Goal: Task Accomplishment & Management: Use online tool/utility

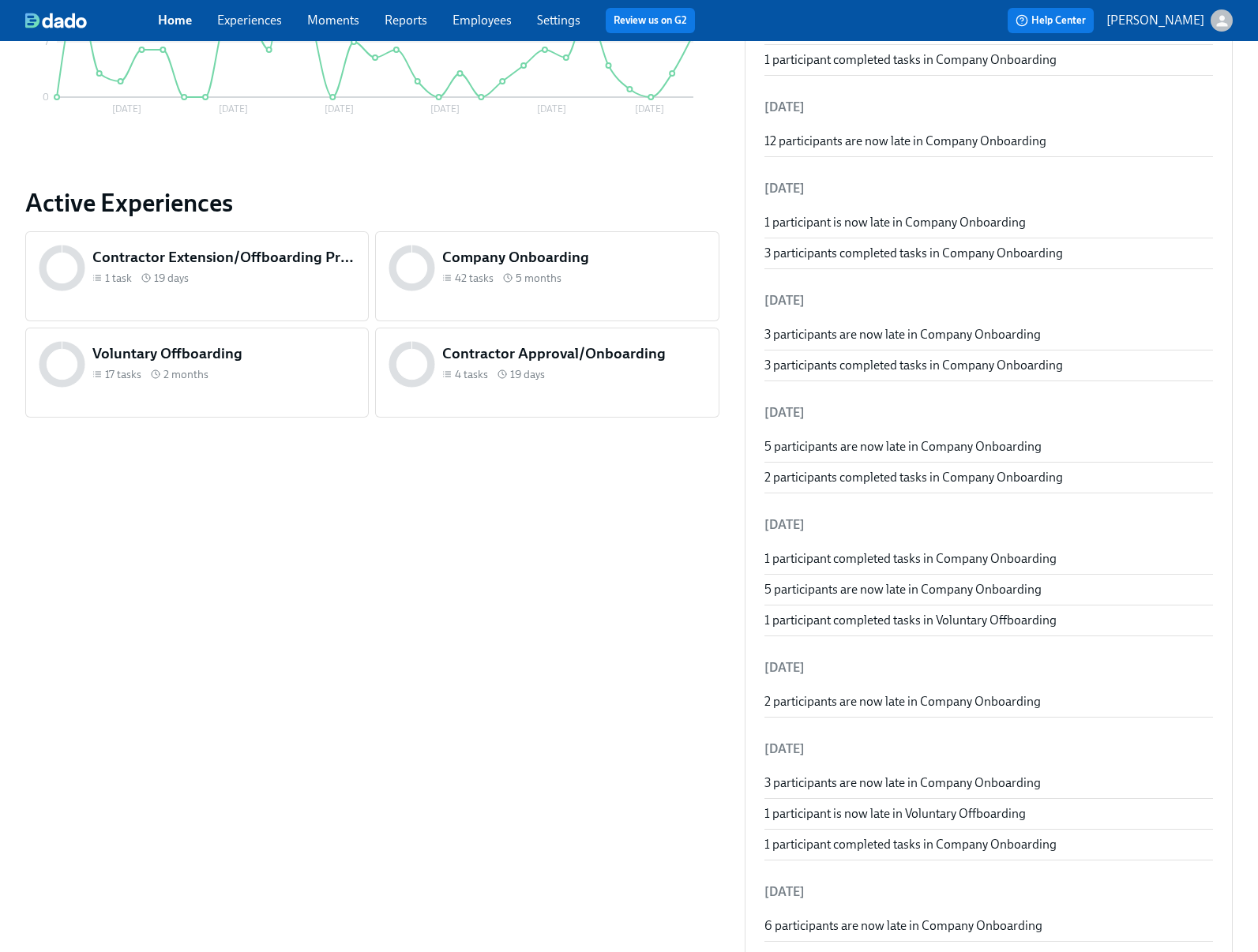
scroll to position [461, 0]
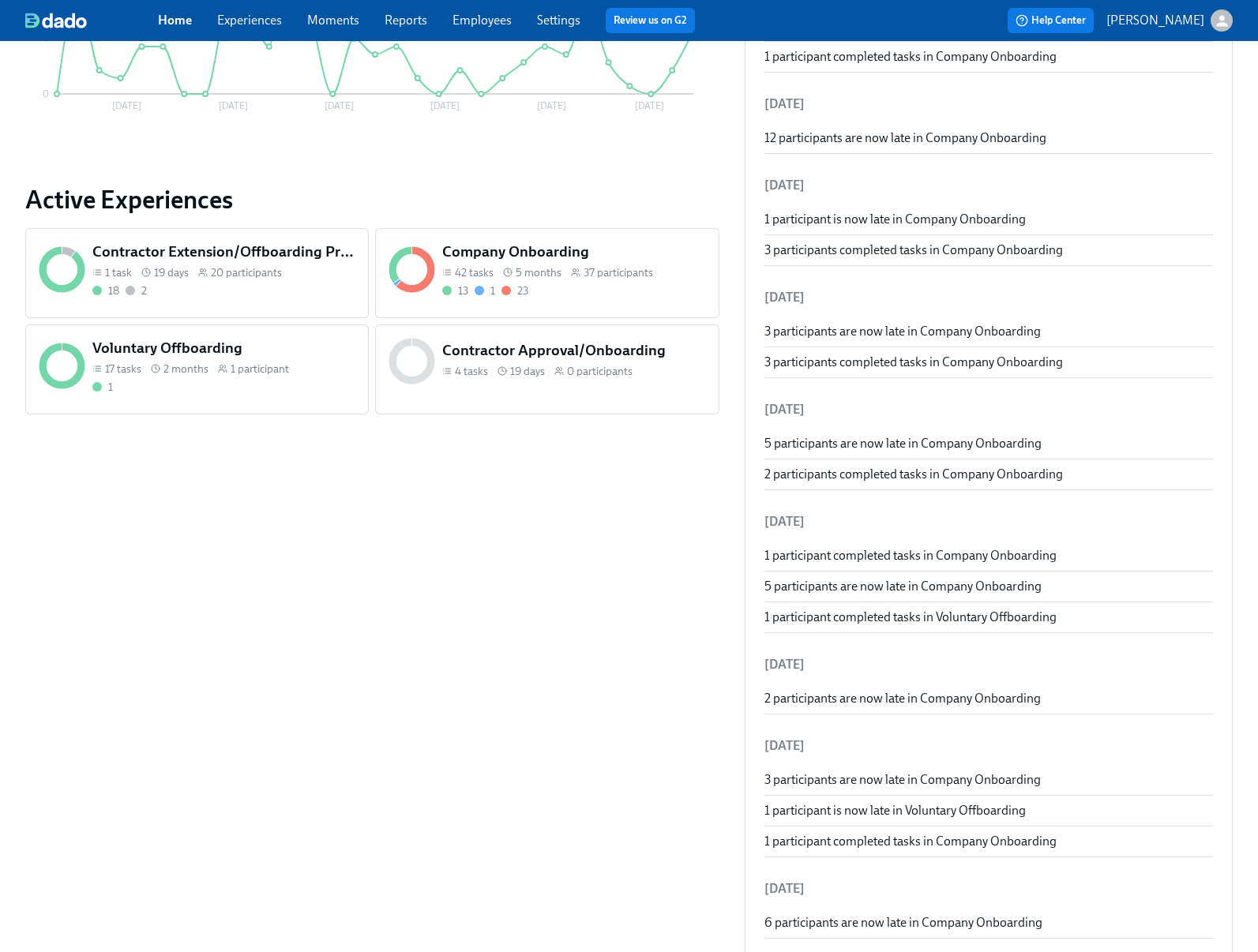
click at [573, 286] on div "13 1 23" at bounding box center [574, 290] width 263 height 15
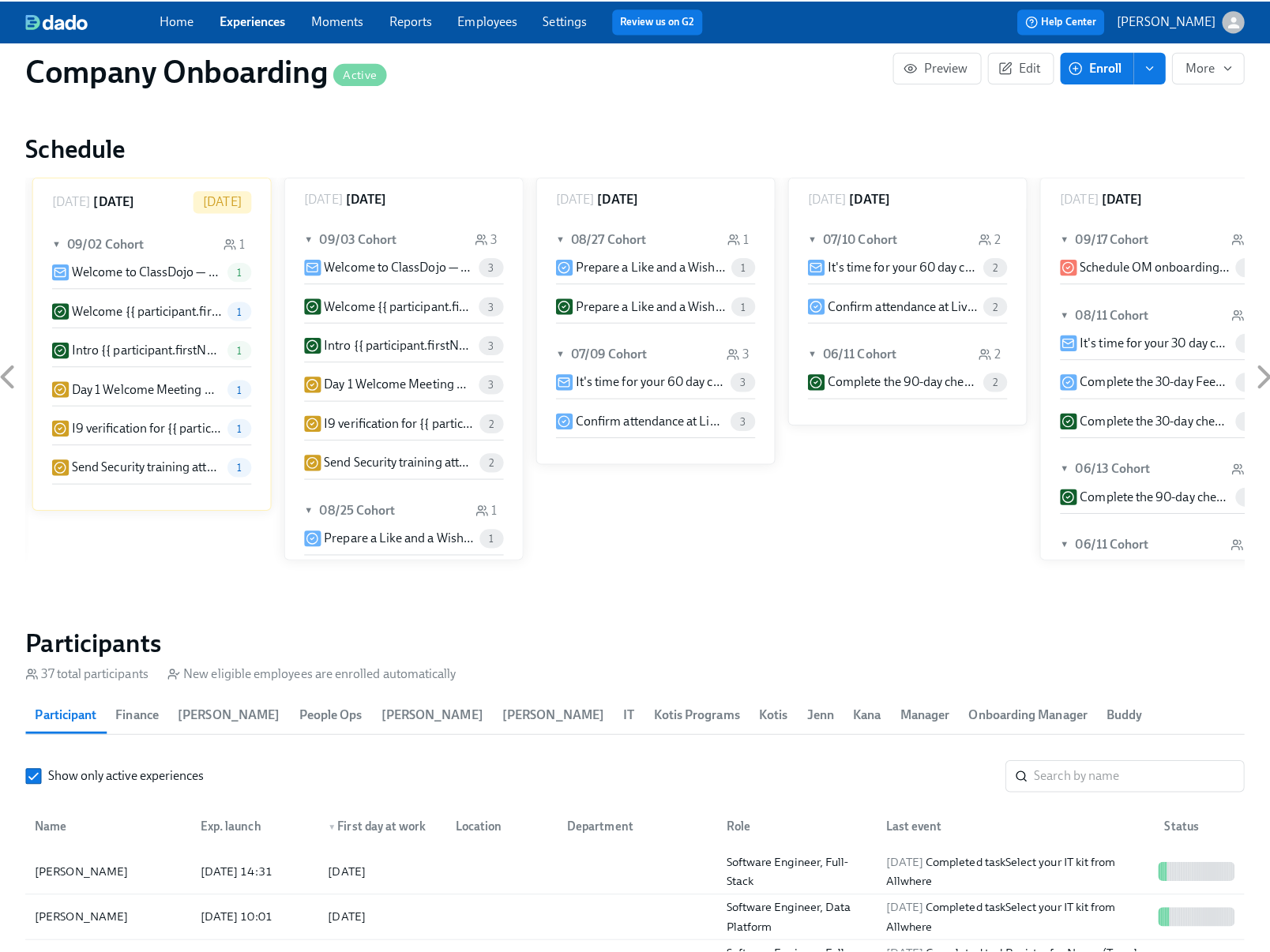
scroll to position [1895, 0]
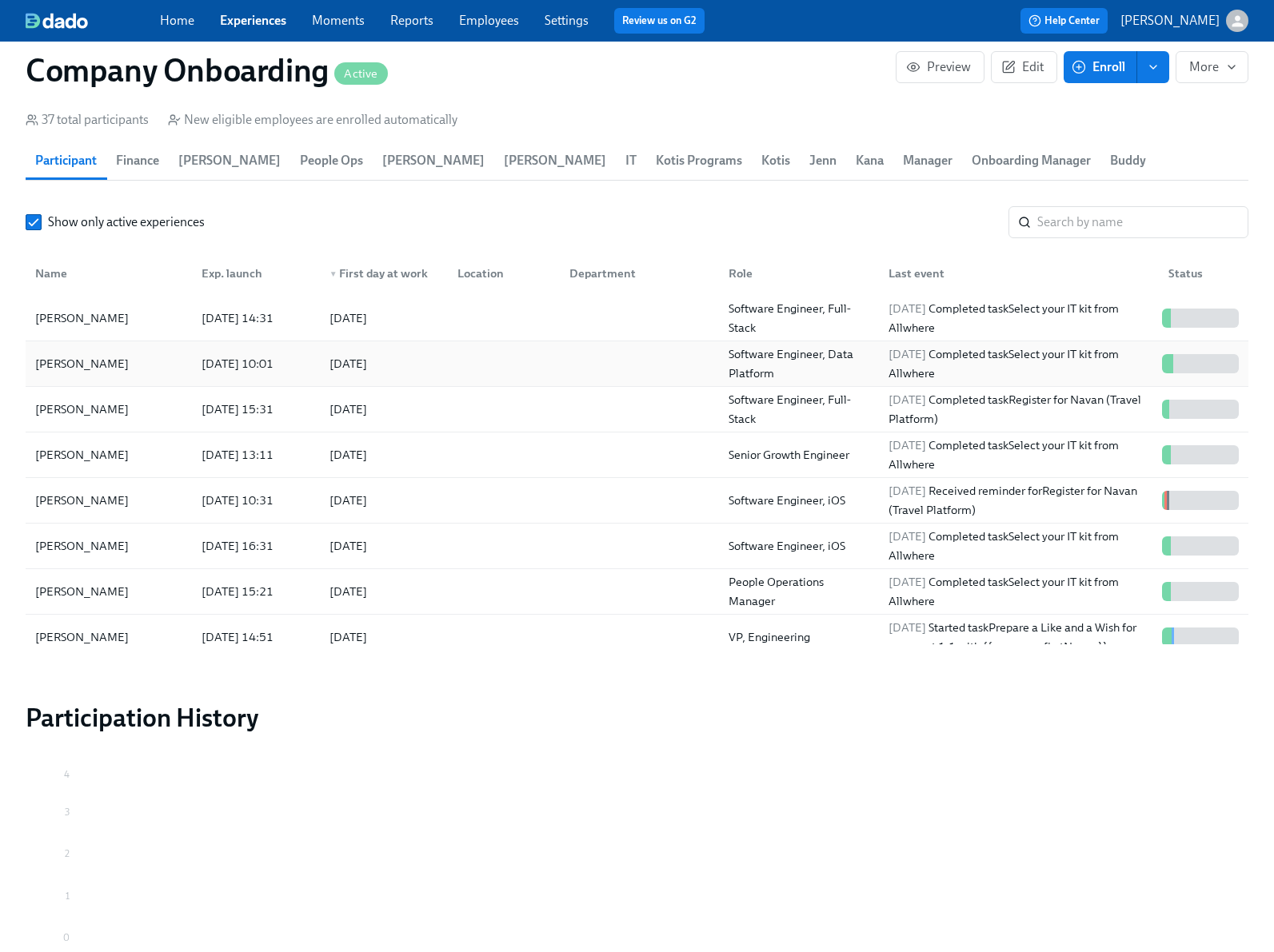
click at [513, 368] on div at bounding box center [501, 364] width 112 height 32
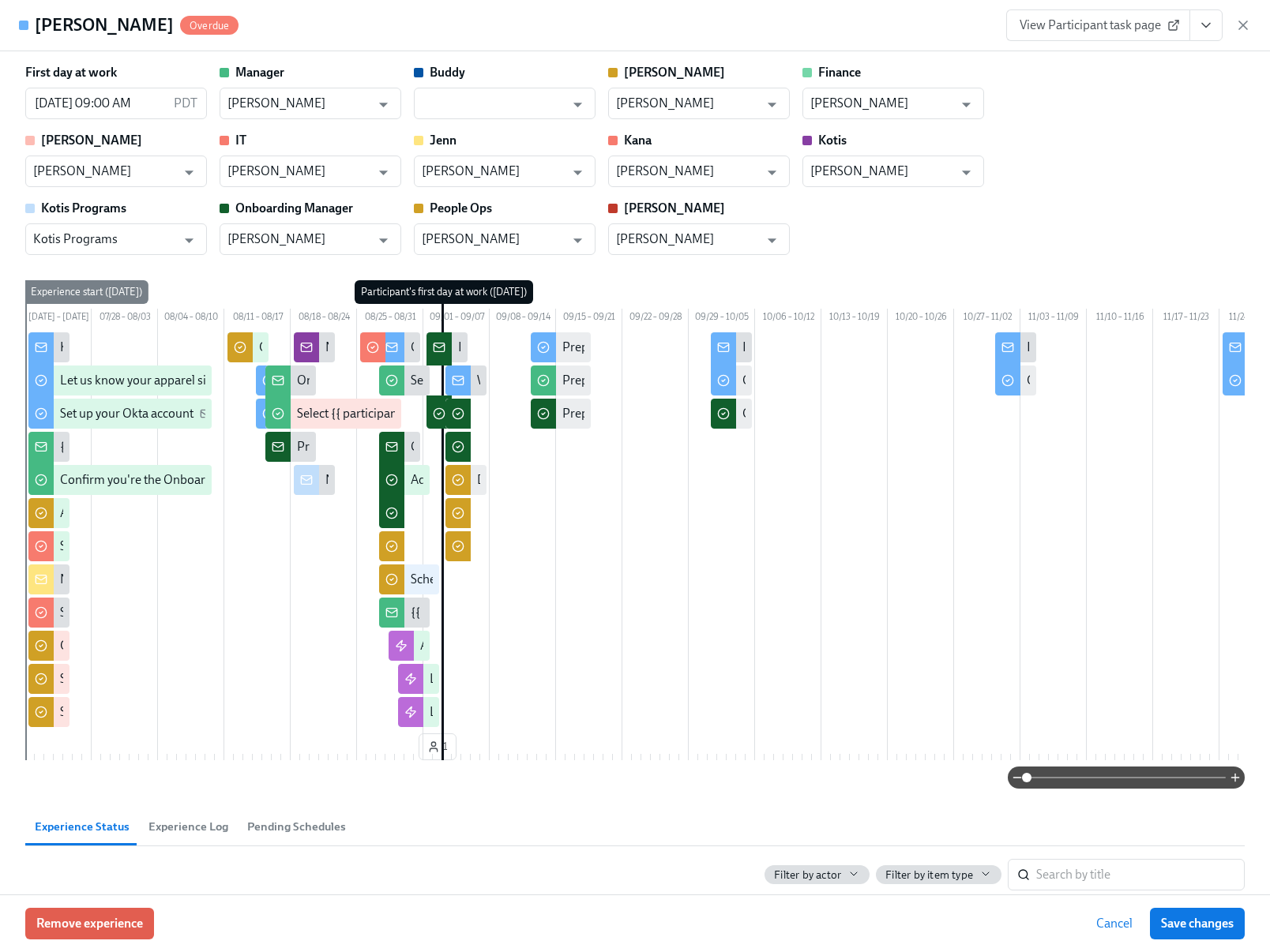
click at [1204, 25] on icon "View task page" at bounding box center [1206, 25] width 16 height 16
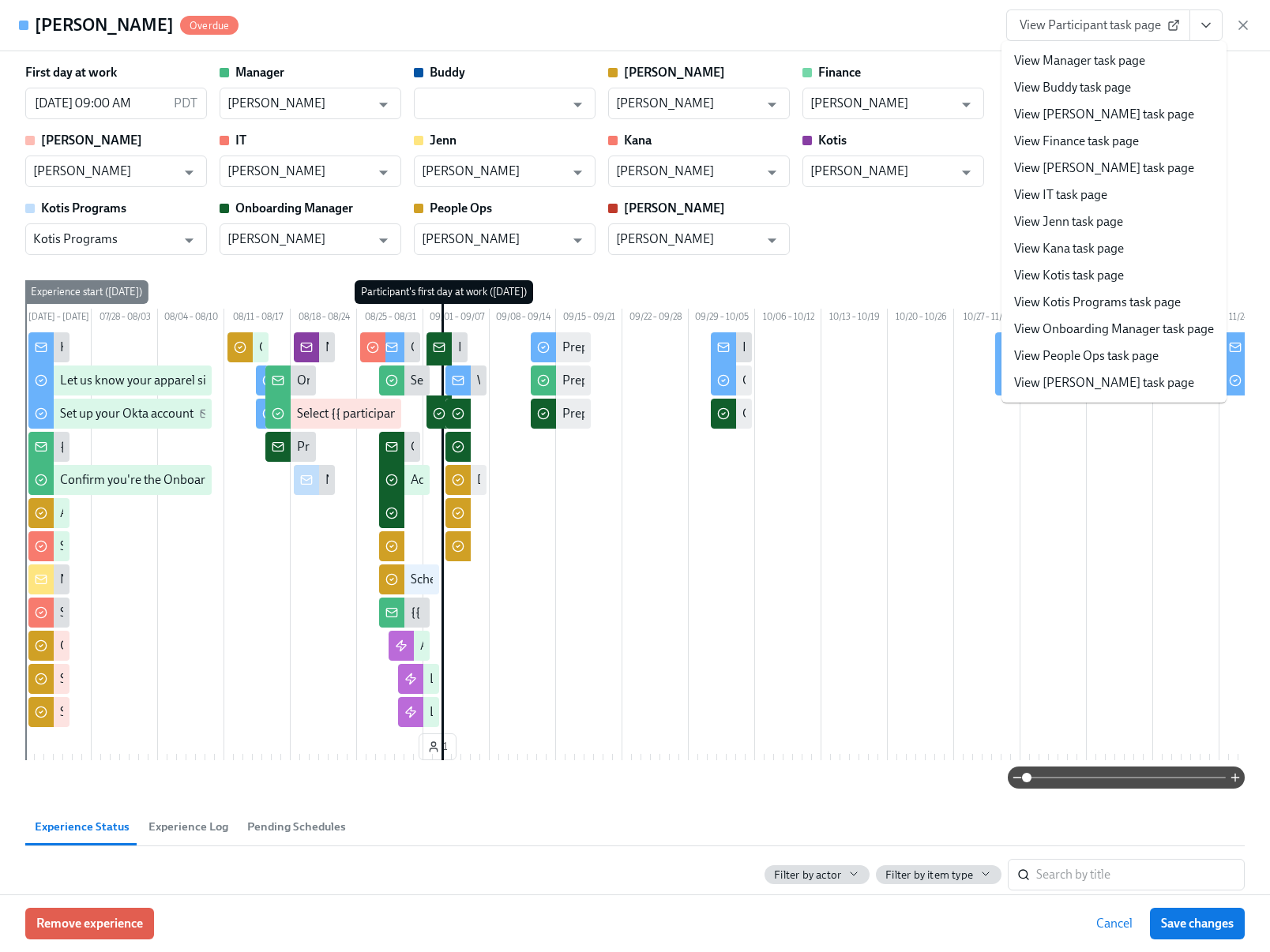
click at [1046, 352] on link "View People Ops task page" at bounding box center [1086, 356] width 145 height 17
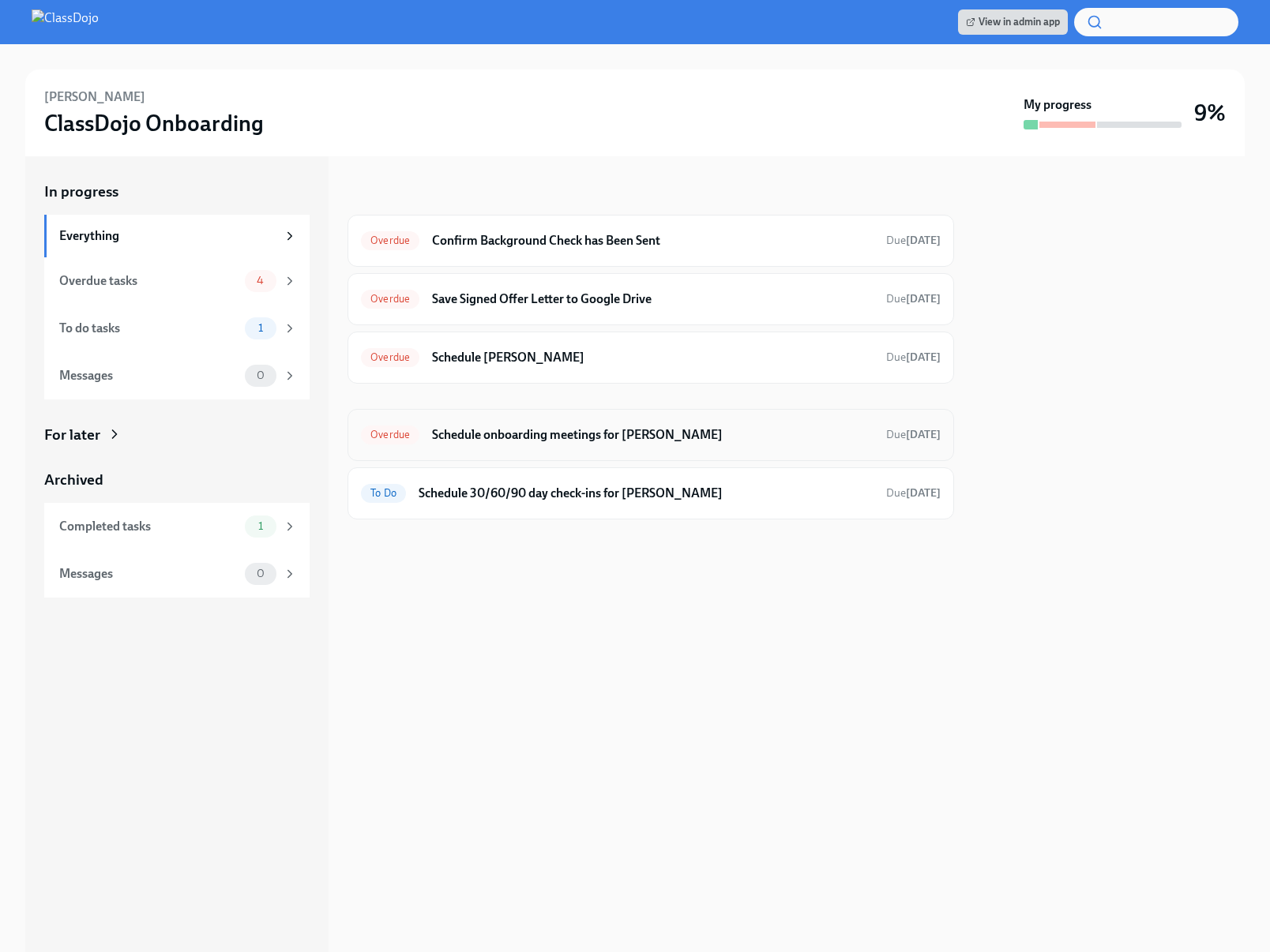
click at [610, 429] on h6 "Schedule onboarding meetings for [PERSON_NAME]" at bounding box center [653, 435] width 442 height 17
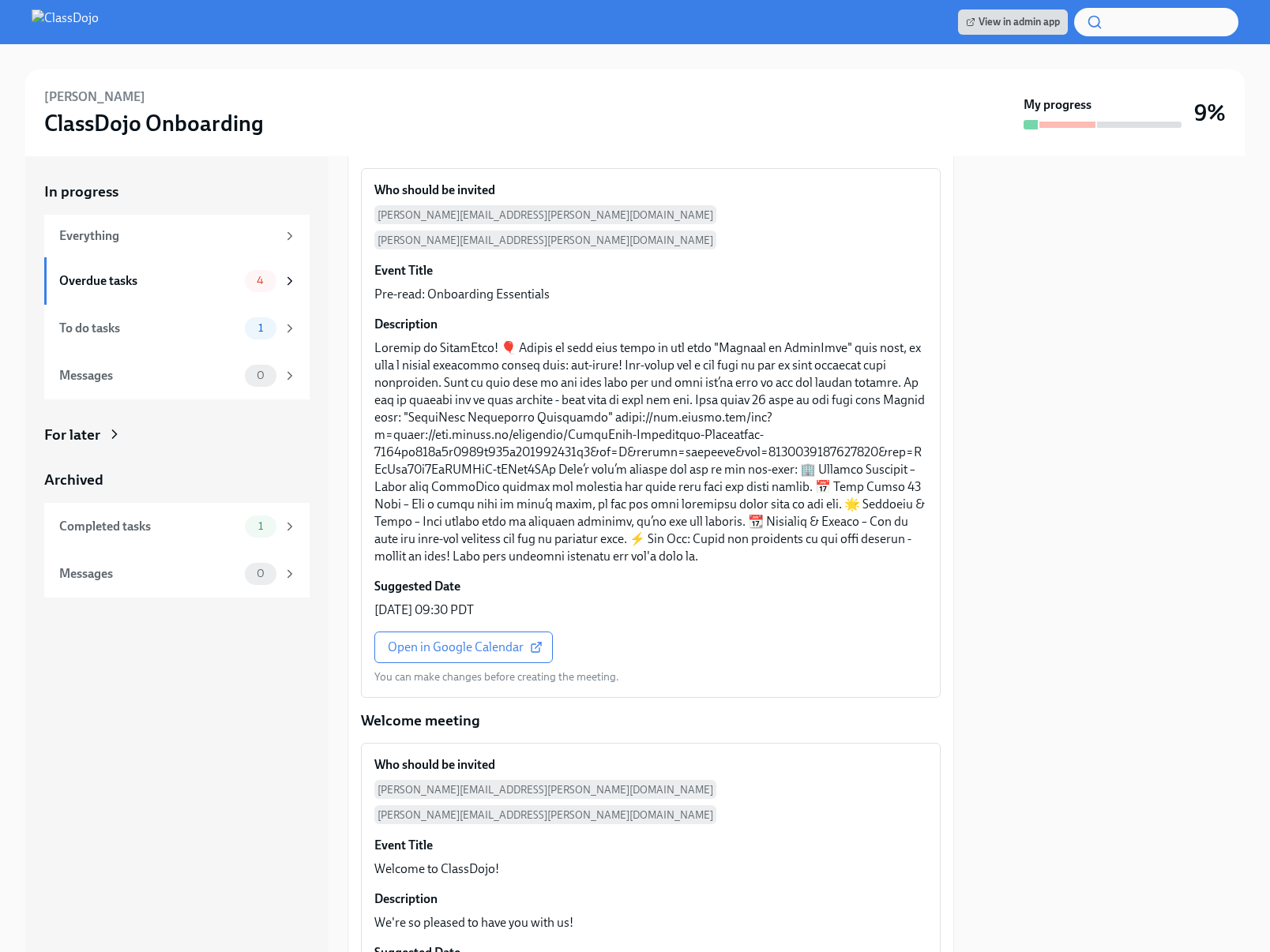
scroll to position [297, 0]
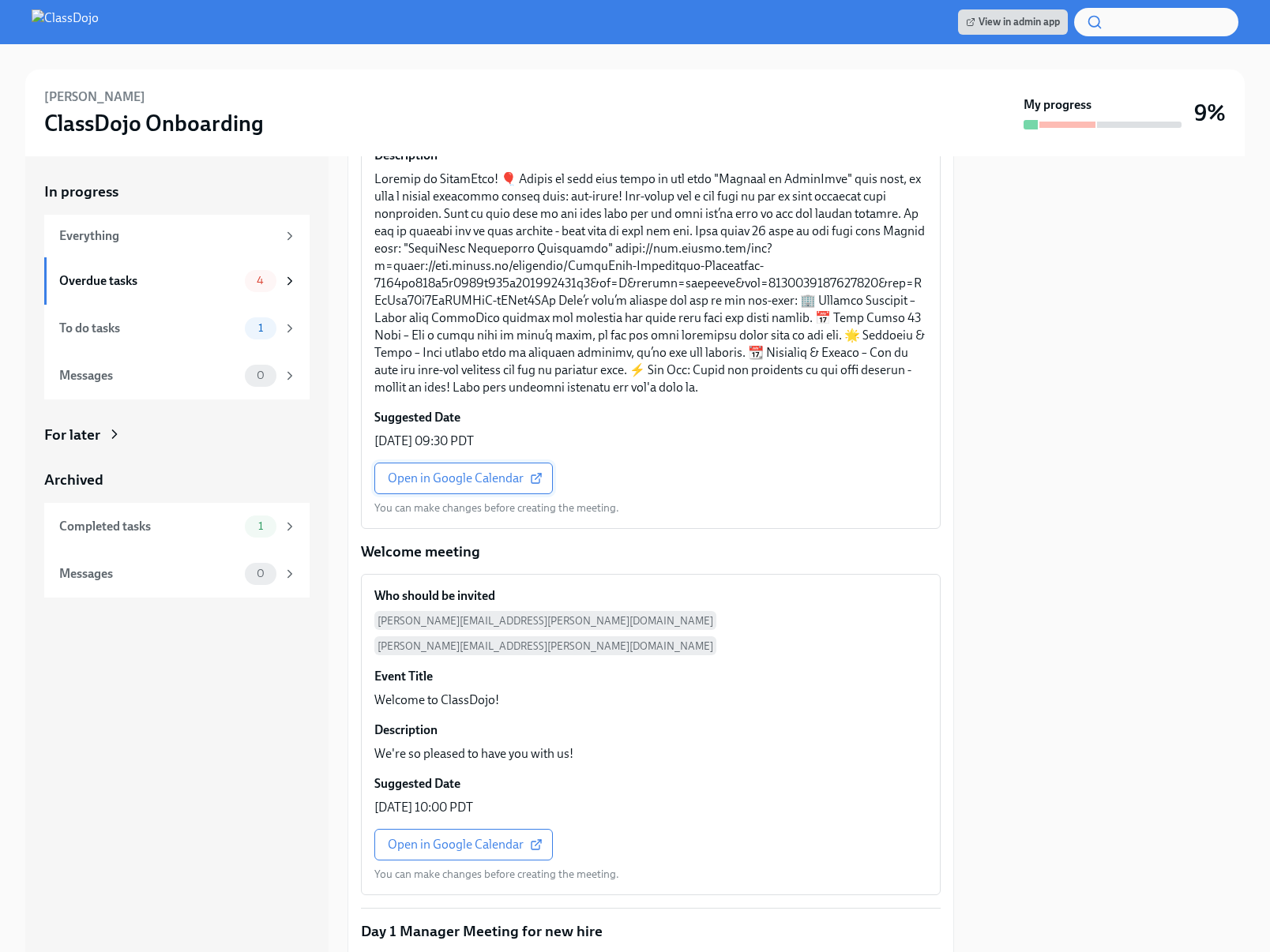
click at [435, 471] on span "Open in Google Calendar" at bounding box center [464, 479] width 152 height 16
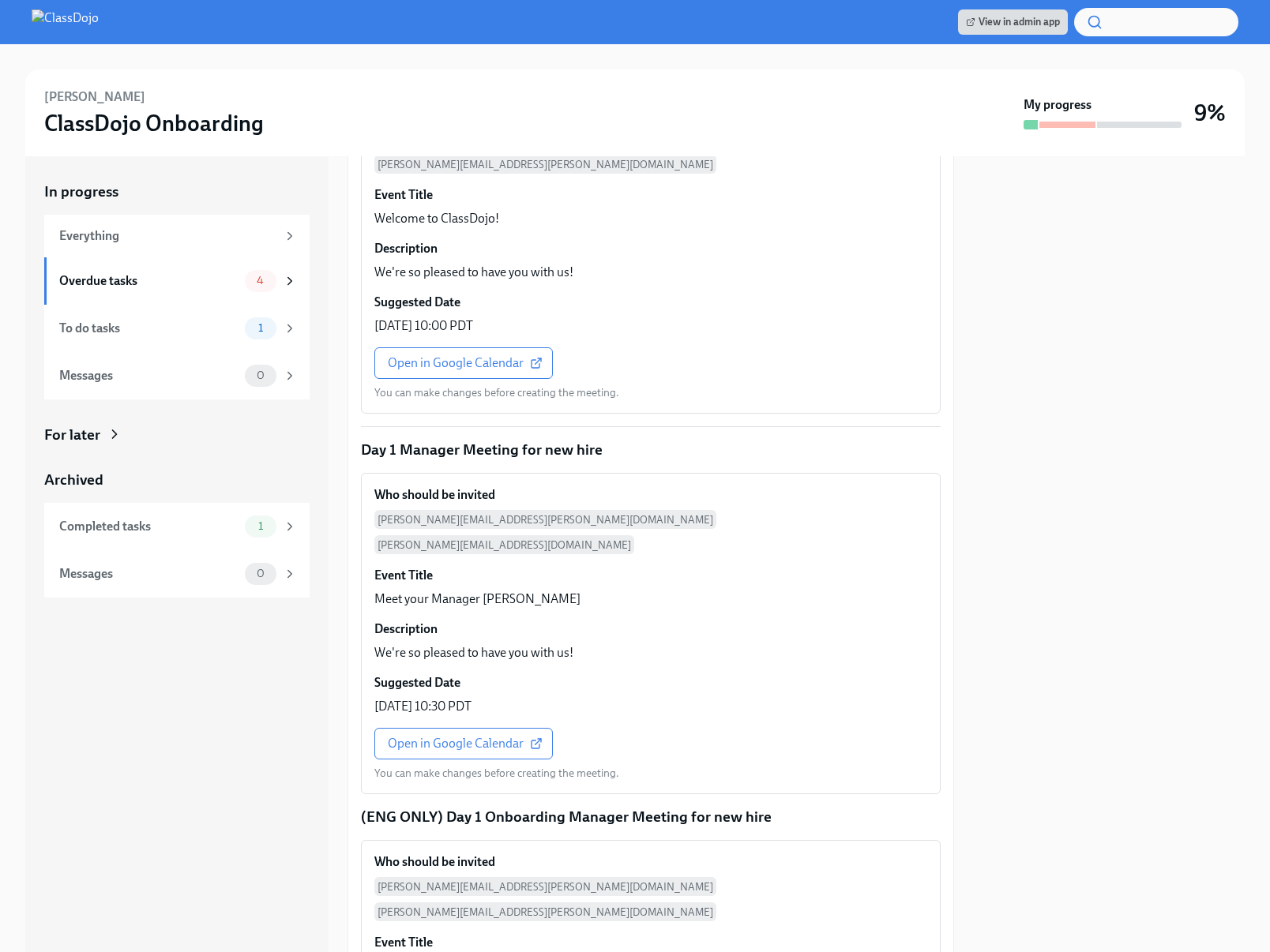
scroll to position [491, 0]
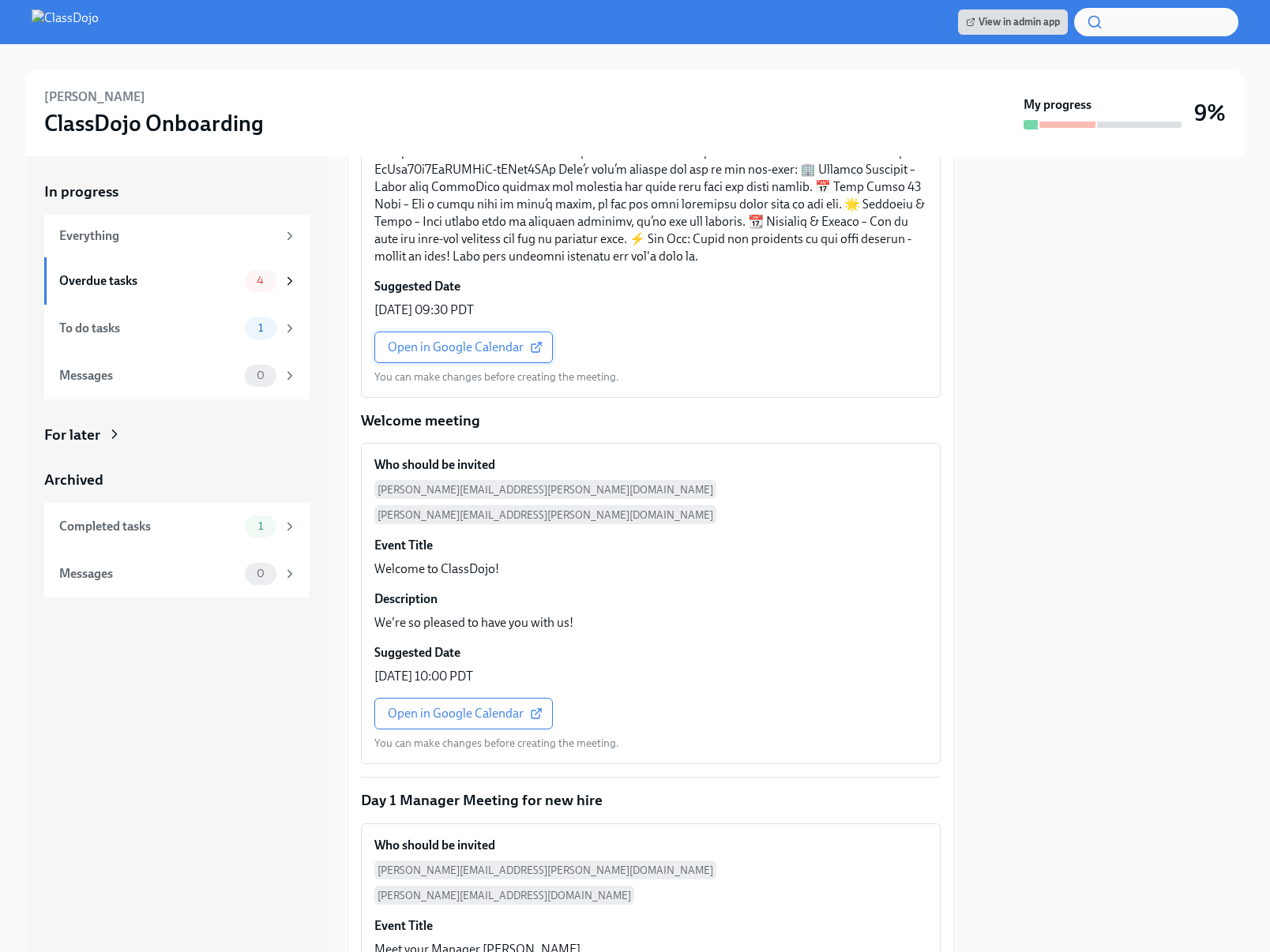
click at [451, 339] on span "Open in Google Calendar" at bounding box center [464, 347] width 152 height 16
click at [473, 706] on span "Open in Google Calendar" at bounding box center [464, 714] width 152 height 16
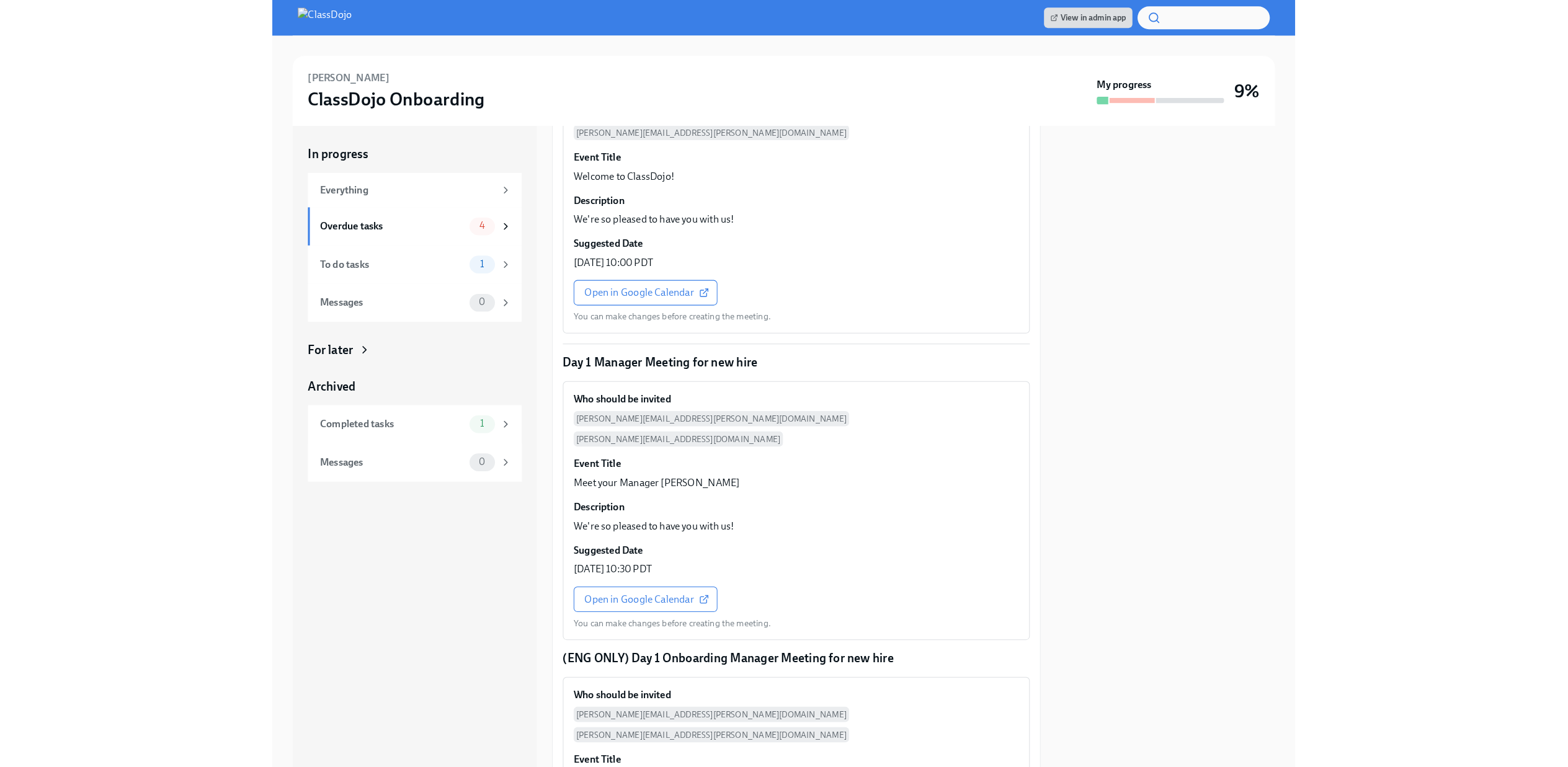
scroll to position [724, 0]
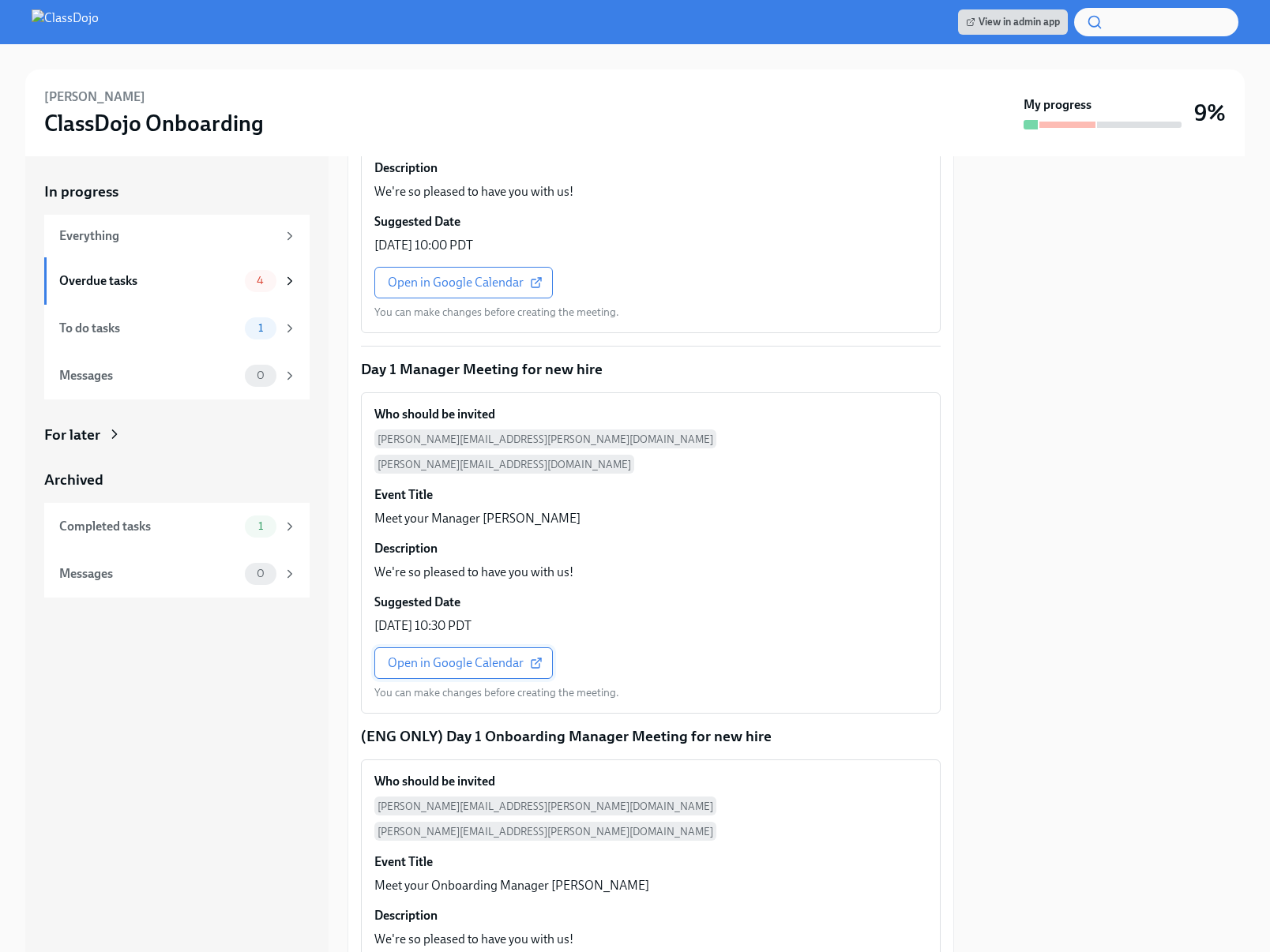
click at [483, 655] on span "Open in Google Calendar" at bounding box center [464, 663] width 152 height 16
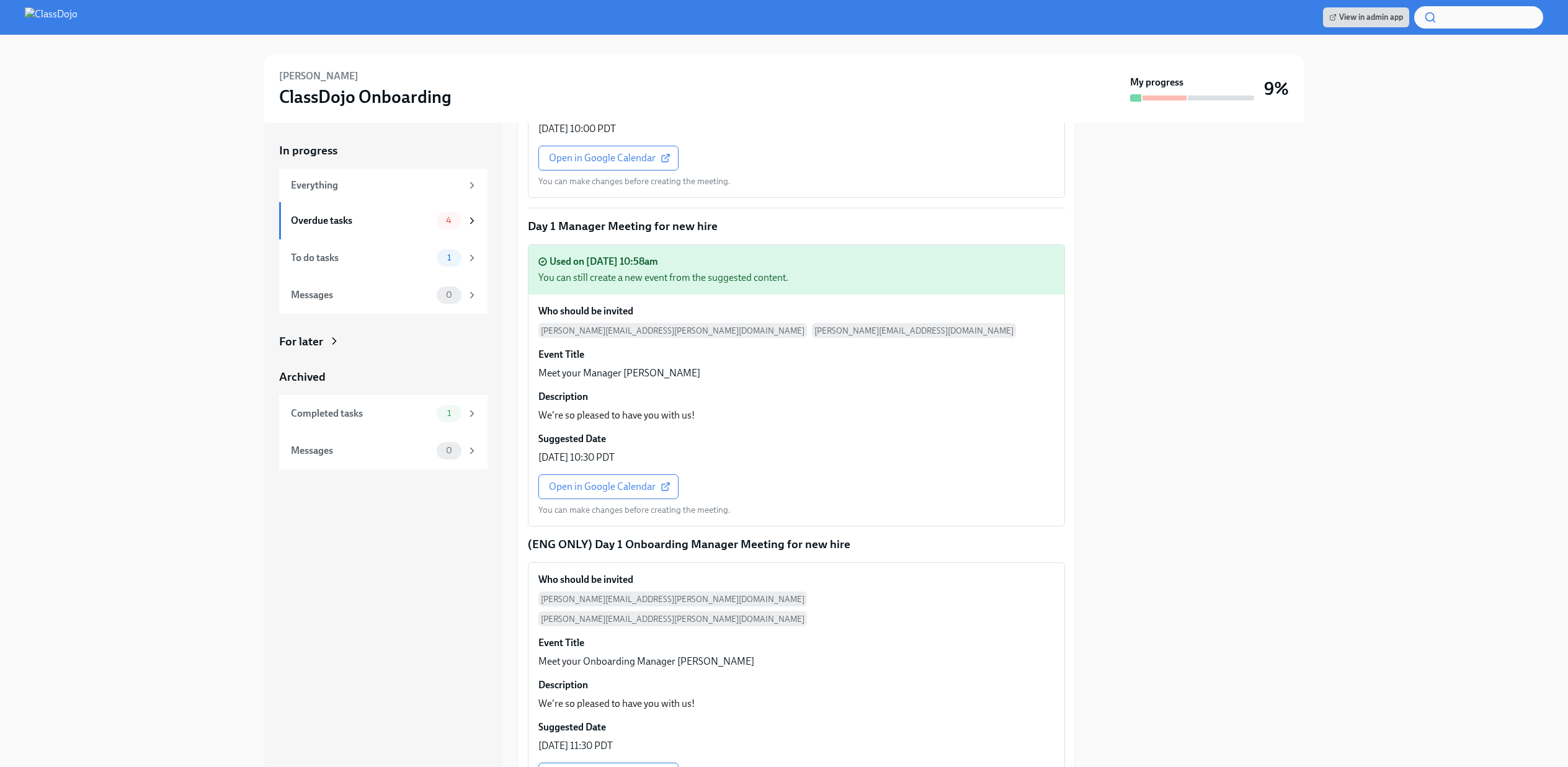
scroll to position [971, 0]
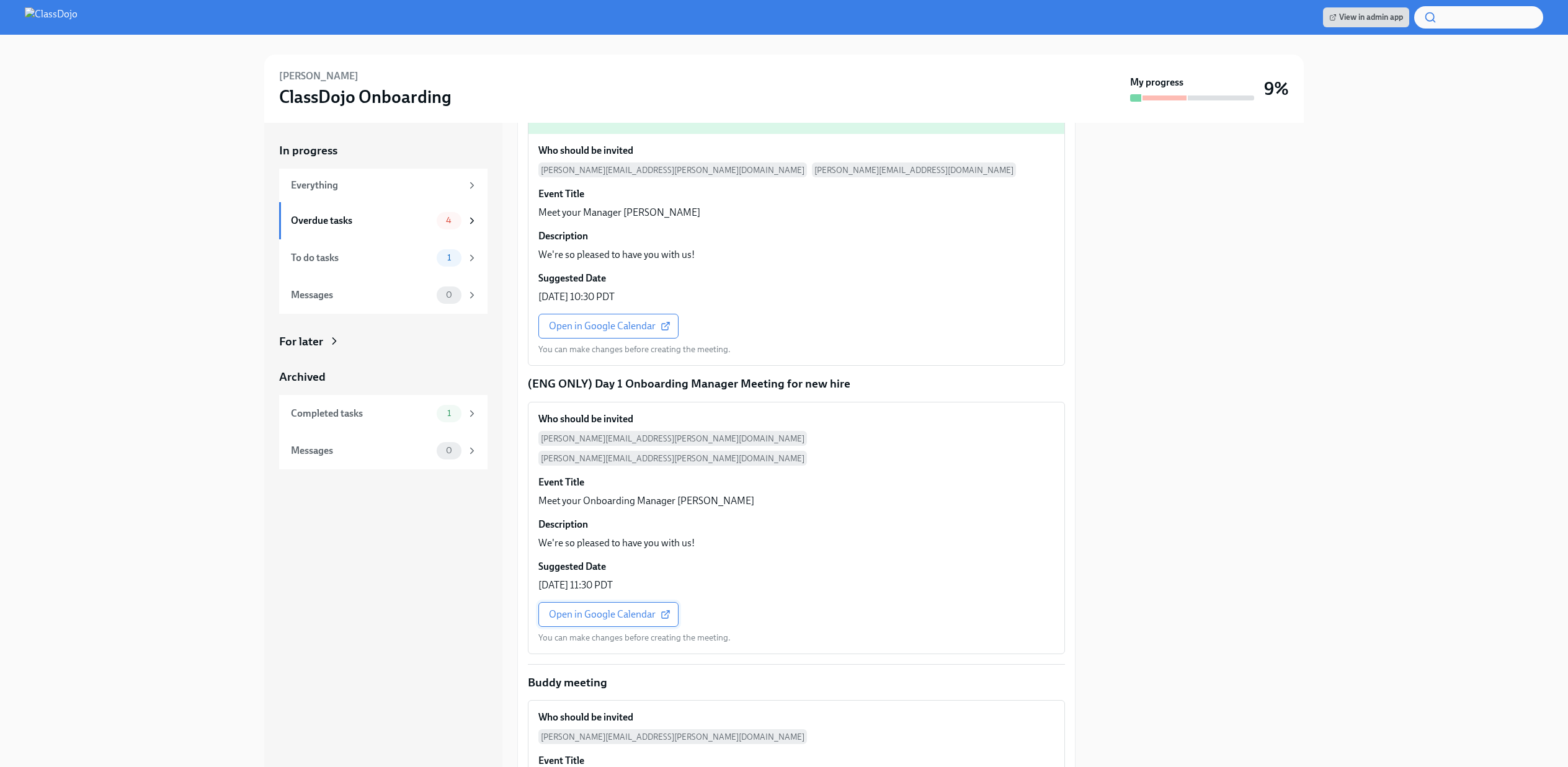
click at [588, 609] on span "Open in Google Calendar" at bounding box center [609, 615] width 119 height 12
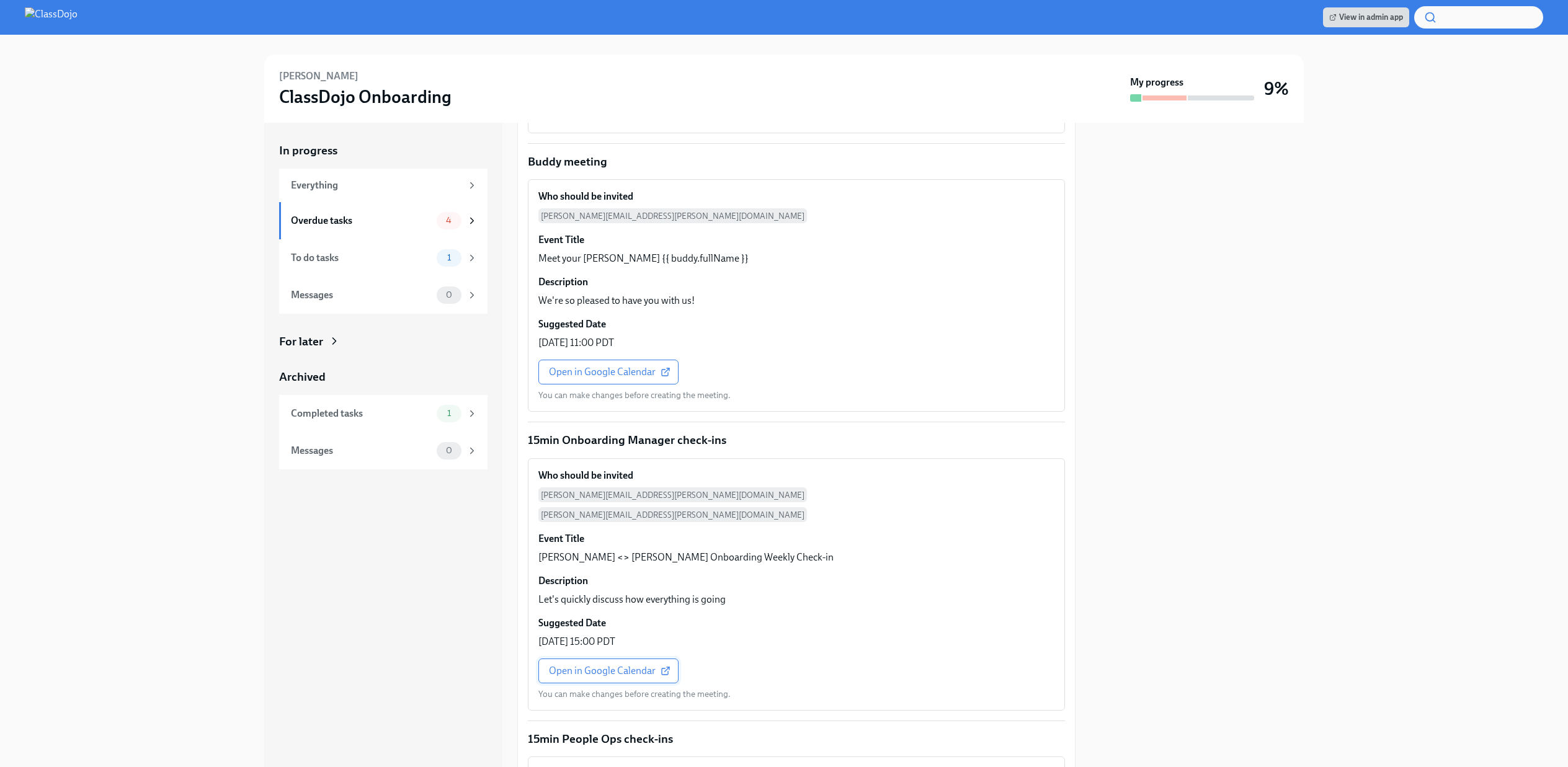
scroll to position [1548, 0]
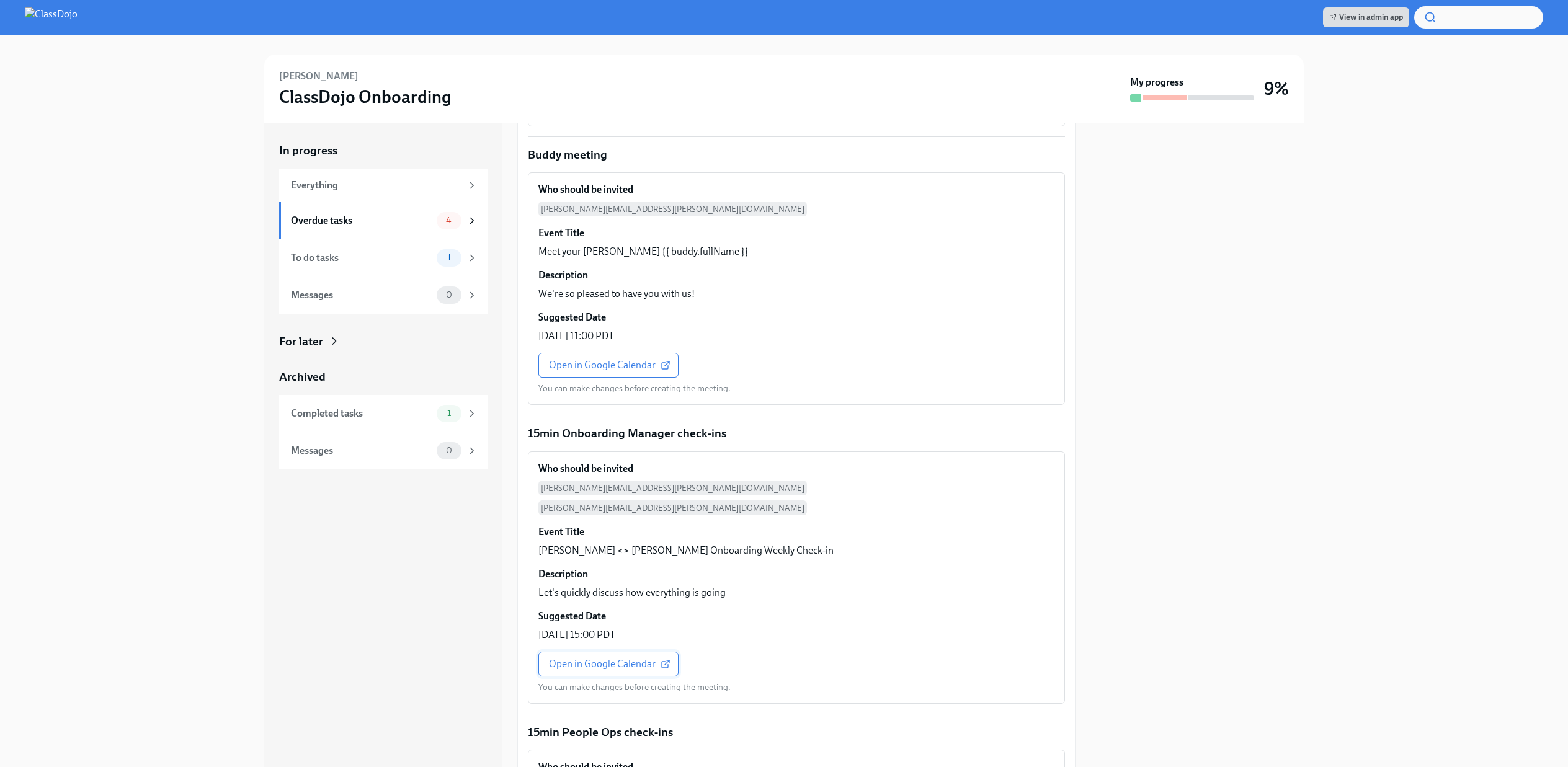
click at [604, 658] on span "Open in Google Calendar" at bounding box center [609, 664] width 119 height 12
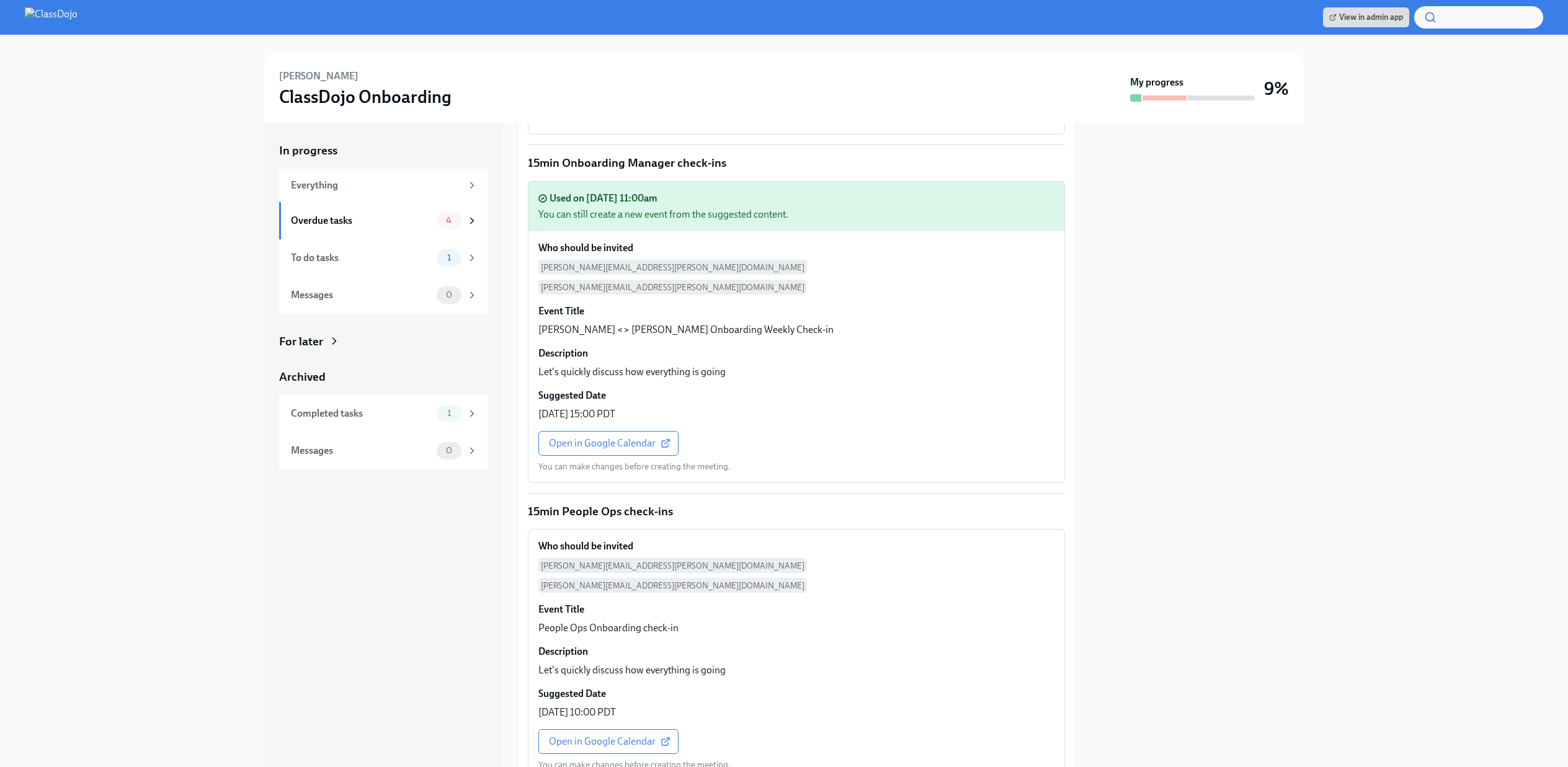
scroll to position [1824, 0]
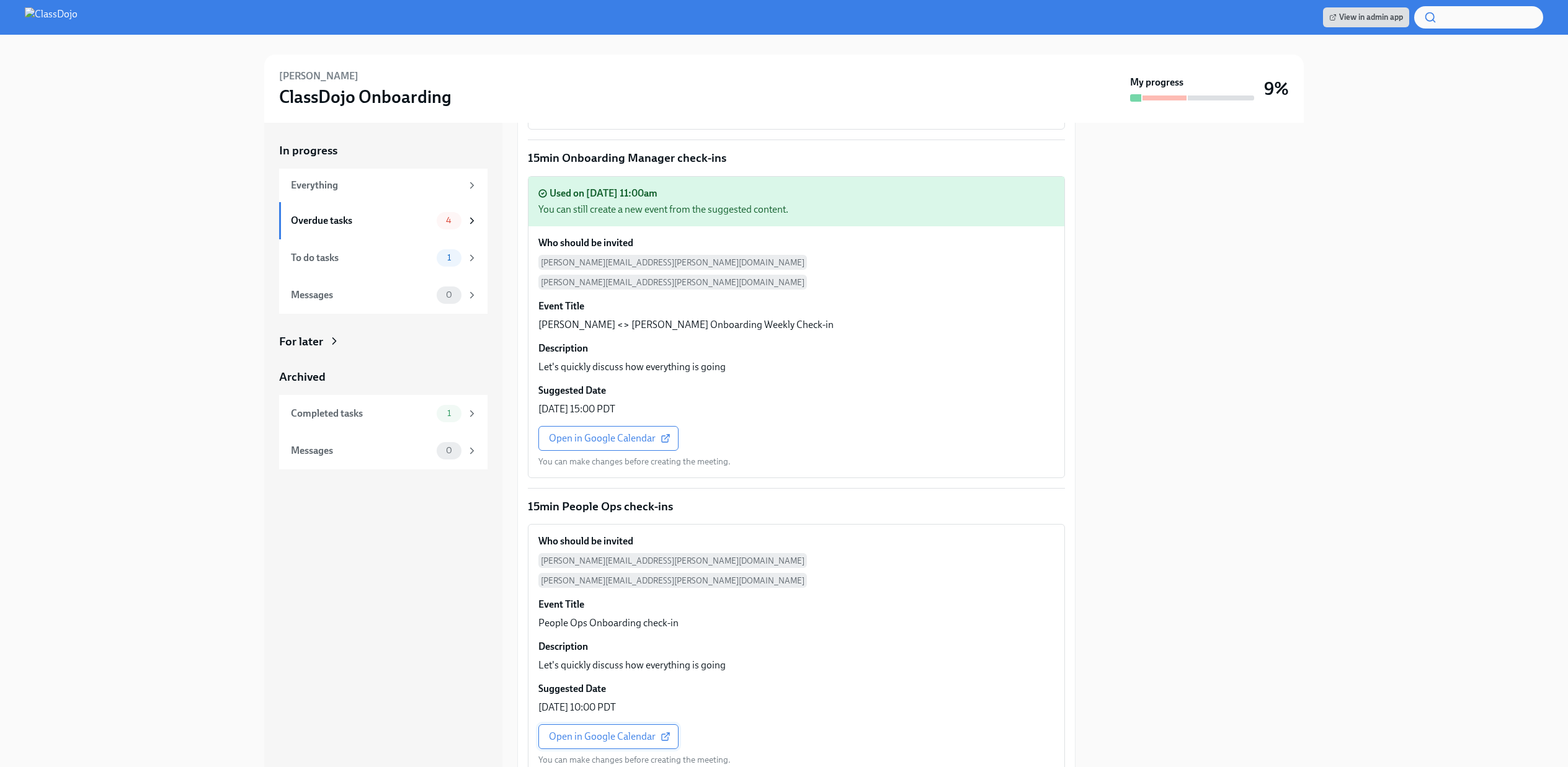
click at [586, 724] on link "Open in Google Calendar" at bounding box center [608, 737] width 140 height 25
